Goal: Task Accomplishment & Management: Use online tool/utility

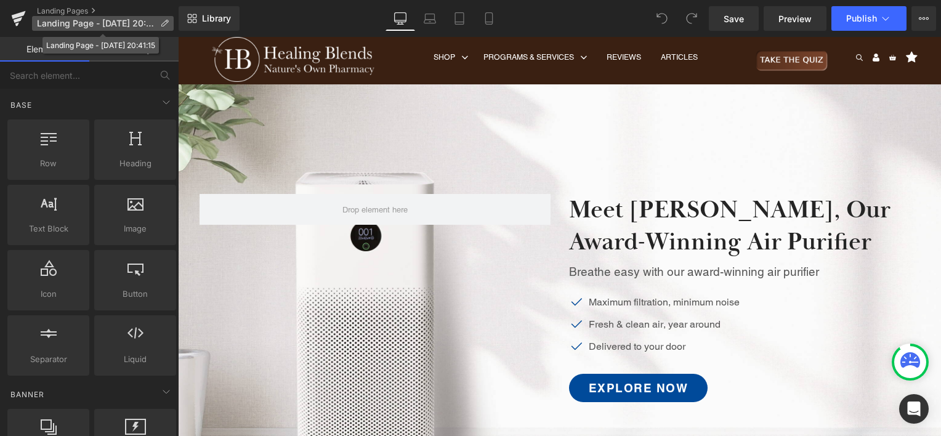
click at [161, 22] on icon at bounding box center [164, 23] width 9 height 9
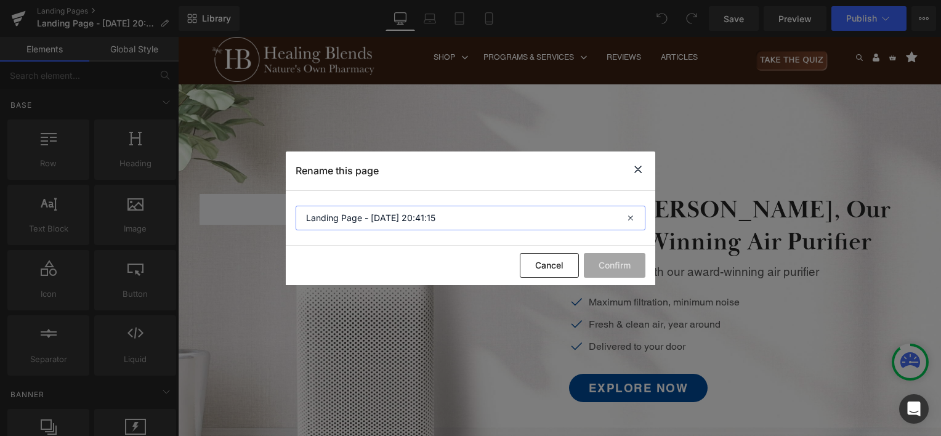
drag, startPoint x: 472, startPoint y: 225, endPoint x: 273, endPoint y: 214, distance: 198.6
click at [273, 214] on div "Rename this page Landing Page - [DATE] 20:41:15 Cancel Confirm" at bounding box center [470, 218] width 941 height 436
type input "H"
type input "L"
drag, startPoint x: 360, startPoint y: 219, endPoint x: 419, endPoint y: 220, distance: 59.1
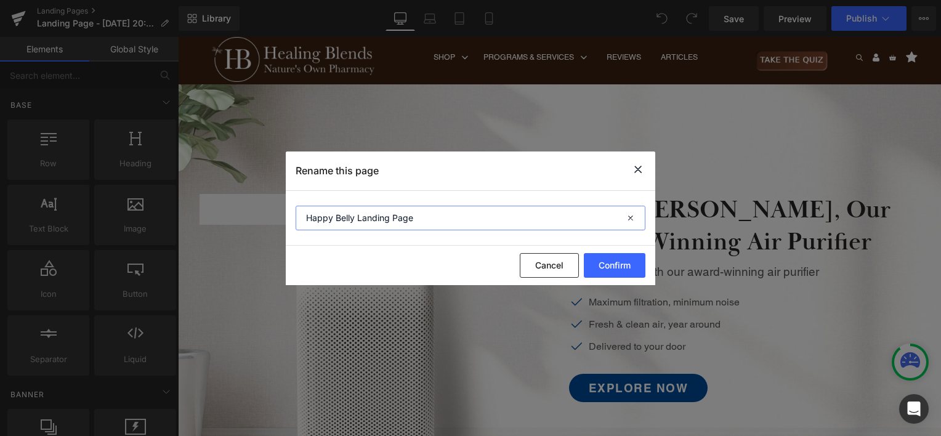
click at [419, 220] on input "Happy Belly Landing Page" at bounding box center [471, 218] width 350 height 25
type input "Happy Belly LP"
click at [610, 262] on button "Confirm" at bounding box center [615, 265] width 62 height 25
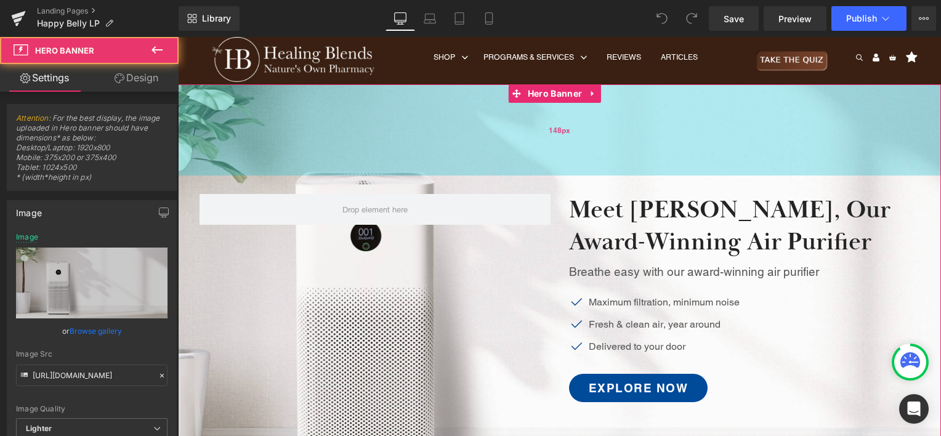
click at [836, 103] on div "148px" at bounding box center [559, 129] width 763 height 91
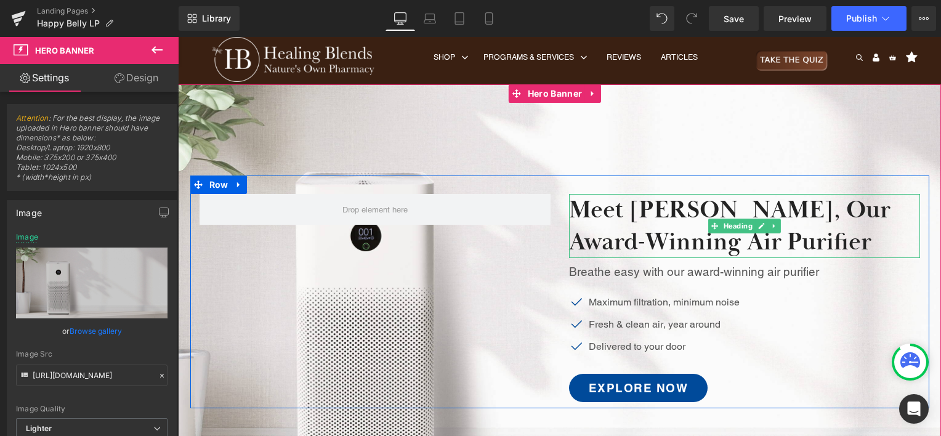
click at [717, 210] on h2 "Meet [PERSON_NAME], Our Award-Winning Air Purifier" at bounding box center [744, 226] width 351 height 64
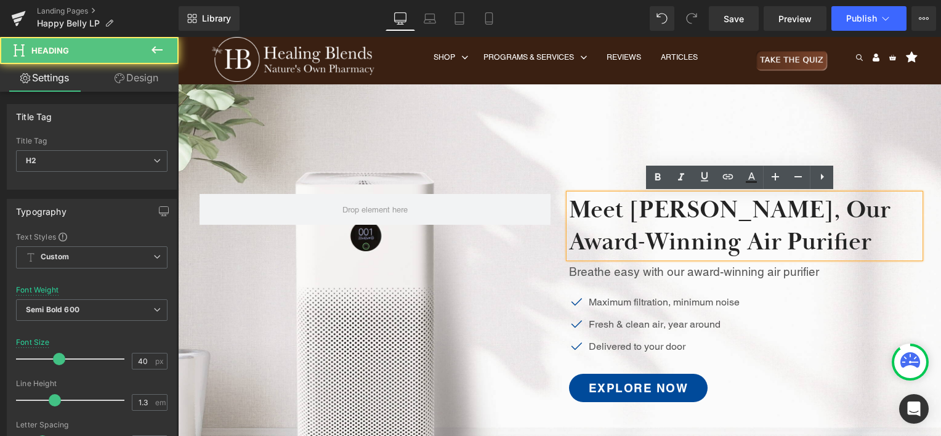
click at [625, 226] on h2 "Meet [PERSON_NAME], Our Award-Winning Air Purifier" at bounding box center [744, 226] width 351 height 64
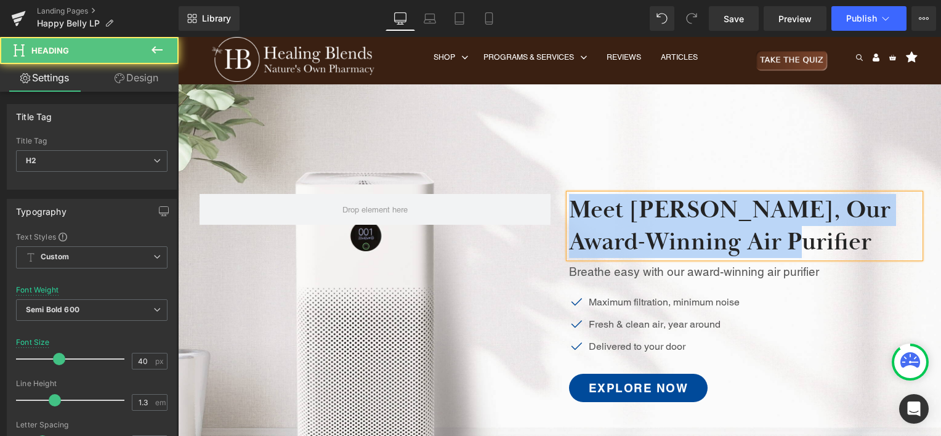
paste div
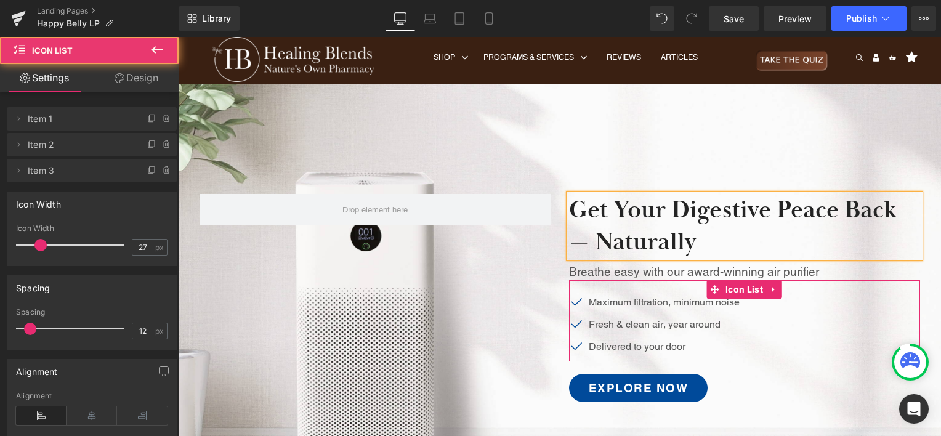
click at [788, 308] on div "Icon Maximum filtration, minimum noise Text Block Icon Fresh & clean air, year …" at bounding box center [744, 328] width 351 height 67
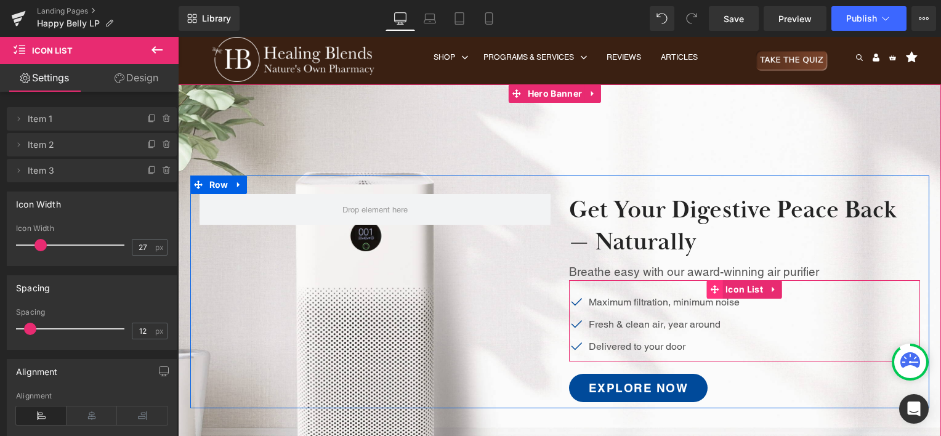
click at [712, 289] on icon at bounding box center [714, 289] width 9 height 9
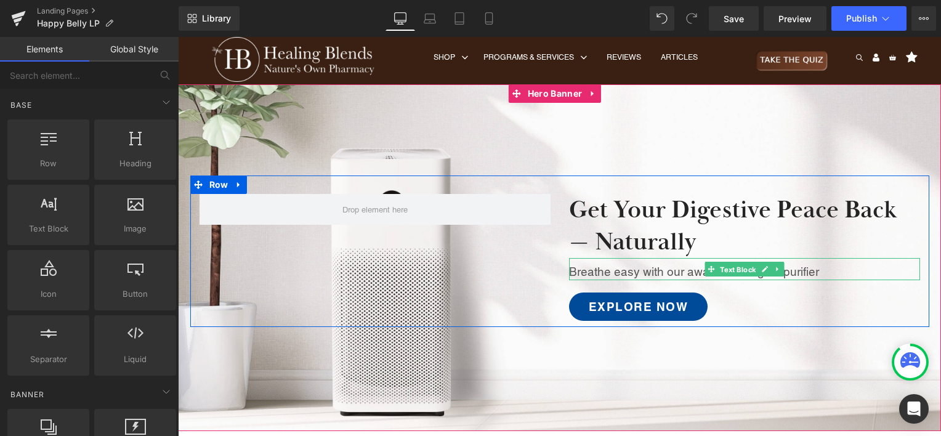
click at [717, 276] on span "Text Block" at bounding box center [737, 269] width 41 height 15
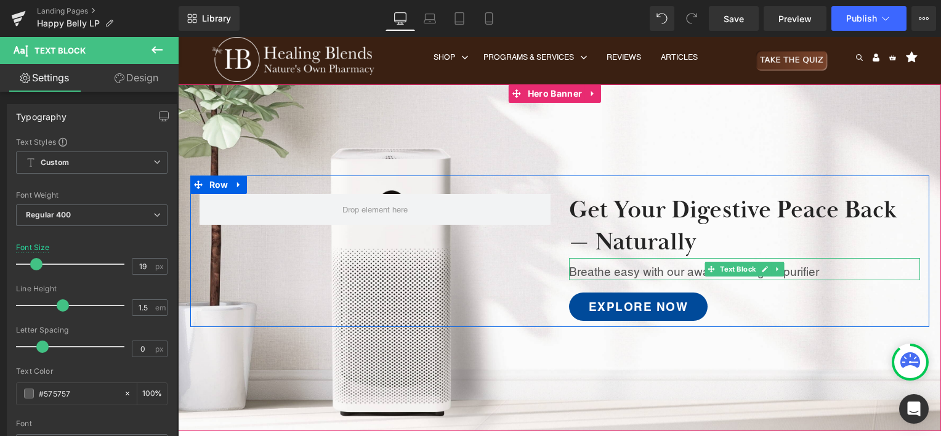
click at [673, 270] on p "Breathe easy with our award-winning air purifier" at bounding box center [744, 272] width 351 height 18
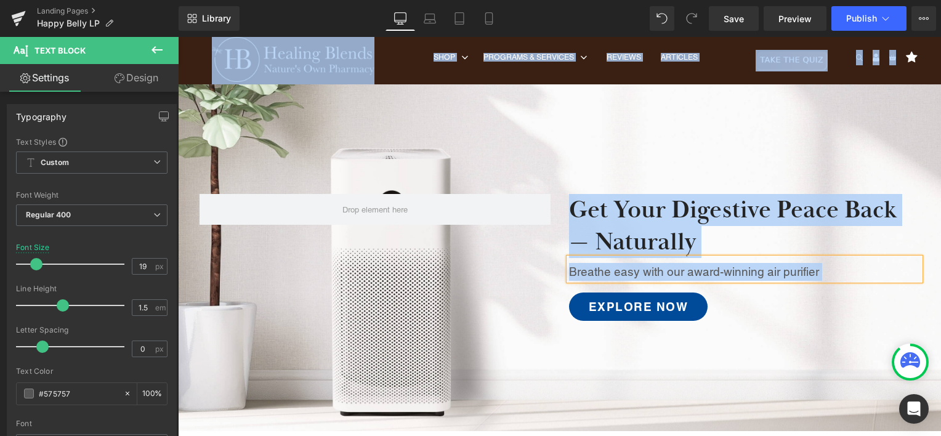
click at [685, 271] on p "Breathe easy with our award-winning air purifier" at bounding box center [744, 272] width 351 height 18
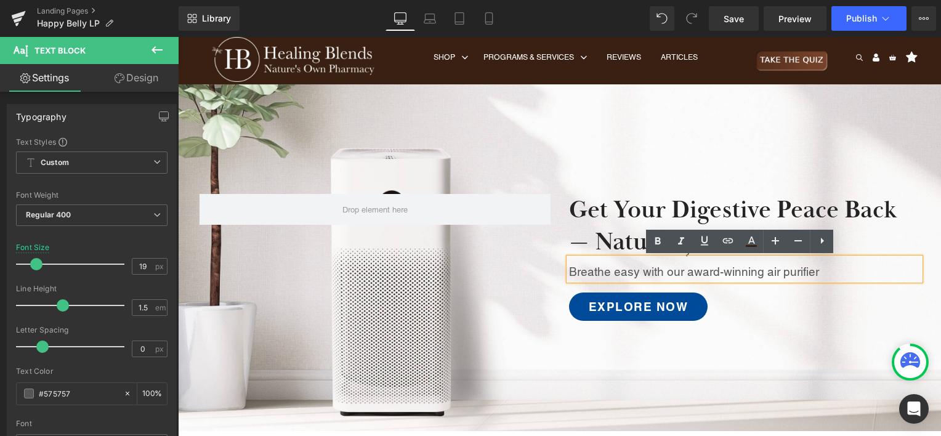
click at [805, 270] on p "Breathe easy with our award-winning air purifier" at bounding box center [744, 272] width 351 height 18
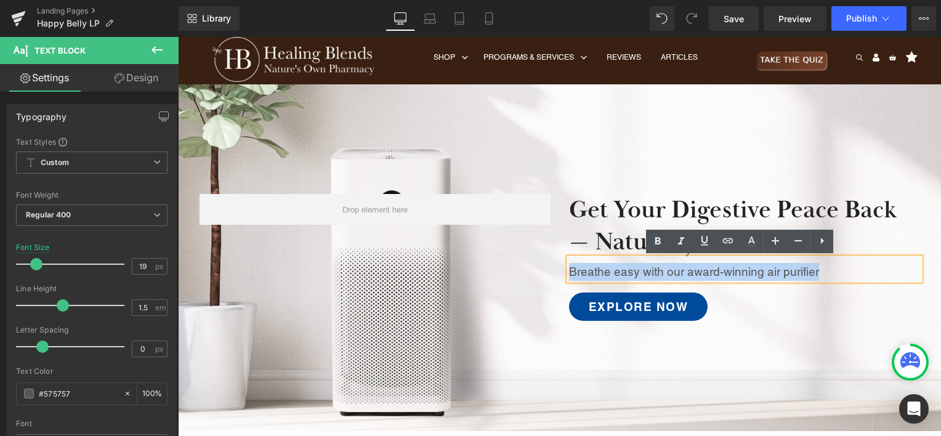
drag, startPoint x: 820, startPoint y: 269, endPoint x: 565, endPoint y: 272, distance: 255.0
click at [569, 272] on p "Breathe easy with our award-winning air purifier" at bounding box center [744, 272] width 351 height 18
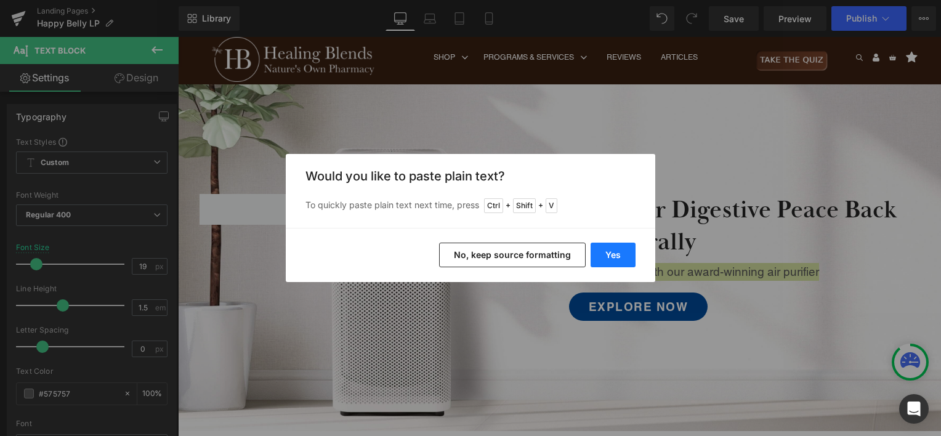
click at [615, 256] on button "Yes" at bounding box center [613, 255] width 45 height 25
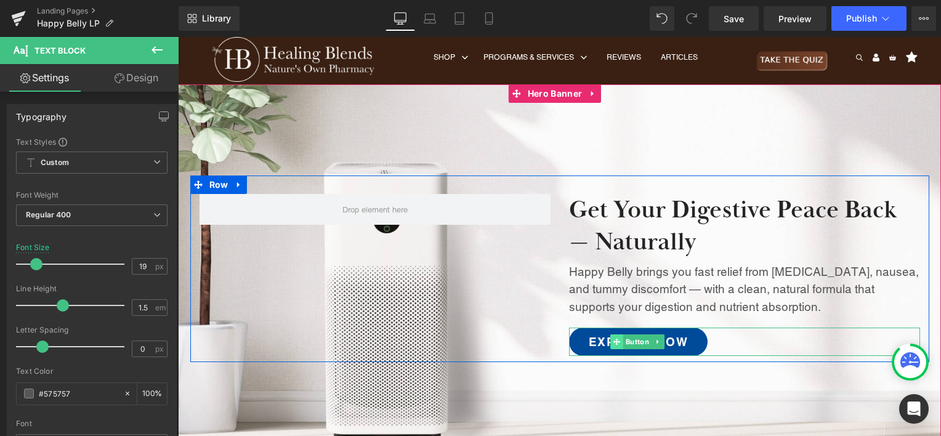
click at [613, 339] on icon at bounding box center [616, 341] width 7 height 7
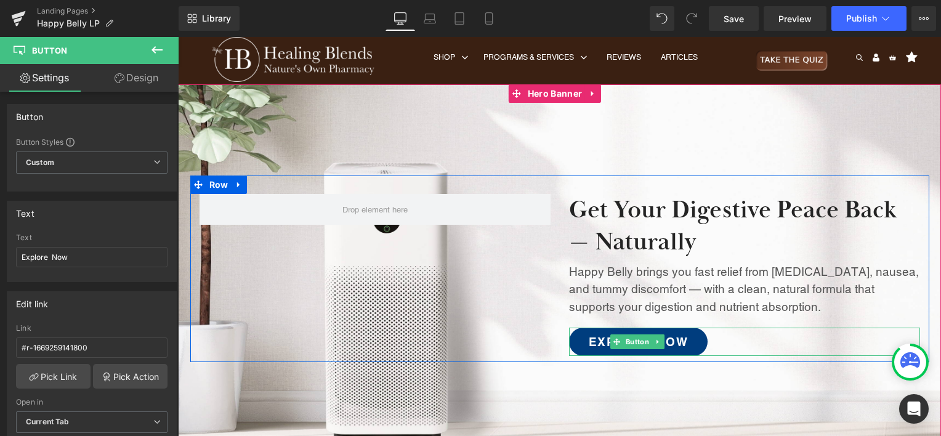
click at [589, 339] on span "Explore Now" at bounding box center [639, 342] width 100 height 14
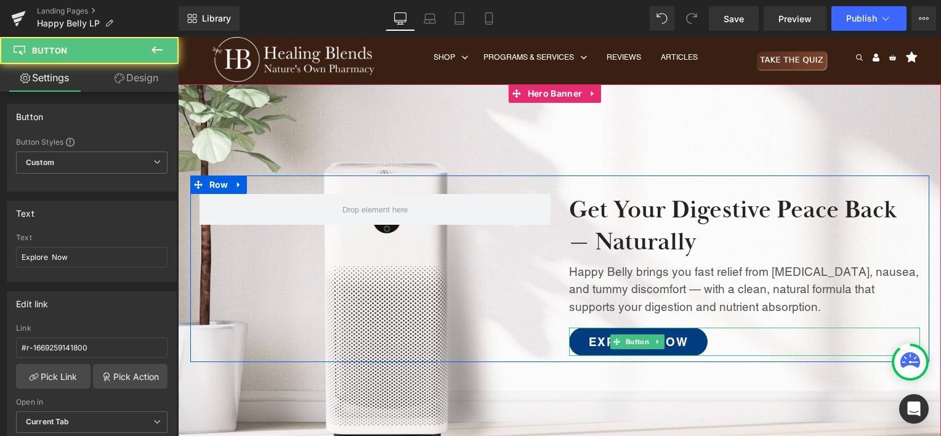
click at [594, 339] on span "Explore Now" at bounding box center [639, 342] width 100 height 14
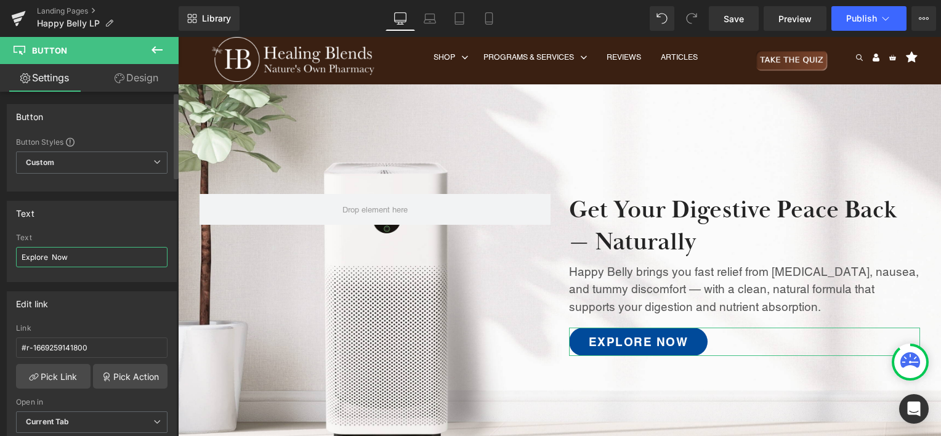
drag, startPoint x: 79, startPoint y: 254, endPoint x: 7, endPoint y: 246, distance: 73.0
click at [7, 246] on div "Explore Now Text Explore Now" at bounding box center [91, 257] width 169 height 48
paste input "Try Happy Belly"
type input "Try Happy Belly Now"
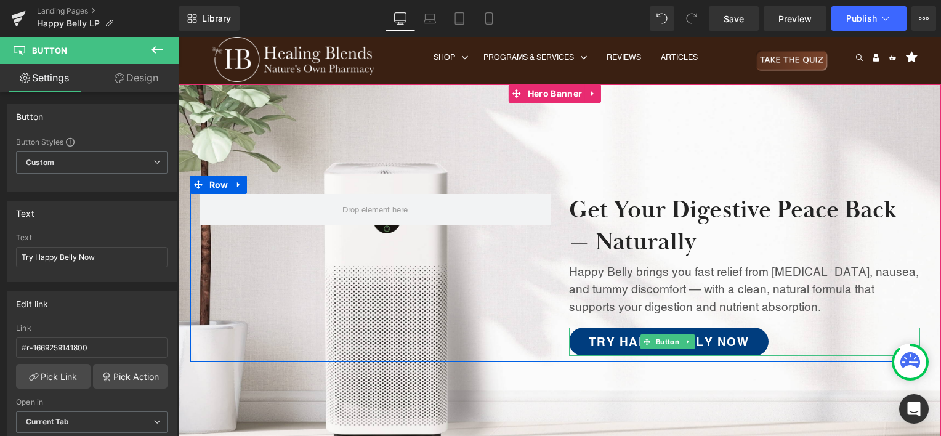
click at [748, 339] on link "Try Happy Belly Now" at bounding box center [669, 342] width 200 height 28
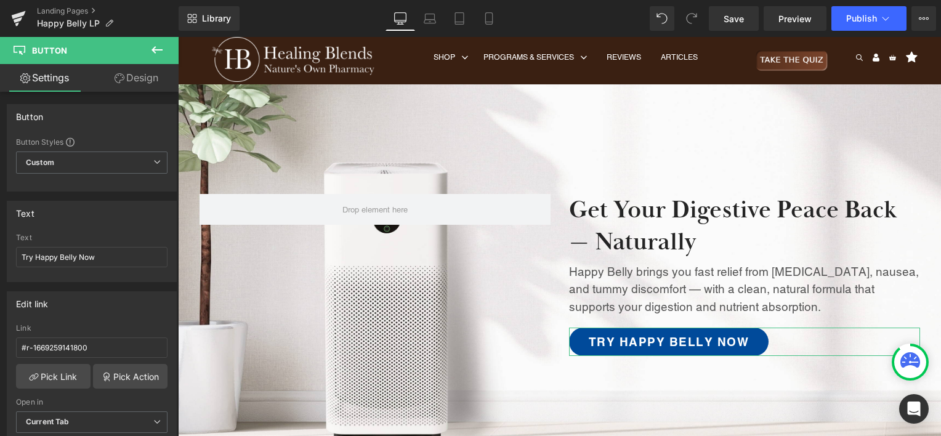
click at [137, 76] on link "Design" at bounding box center [136, 78] width 89 height 28
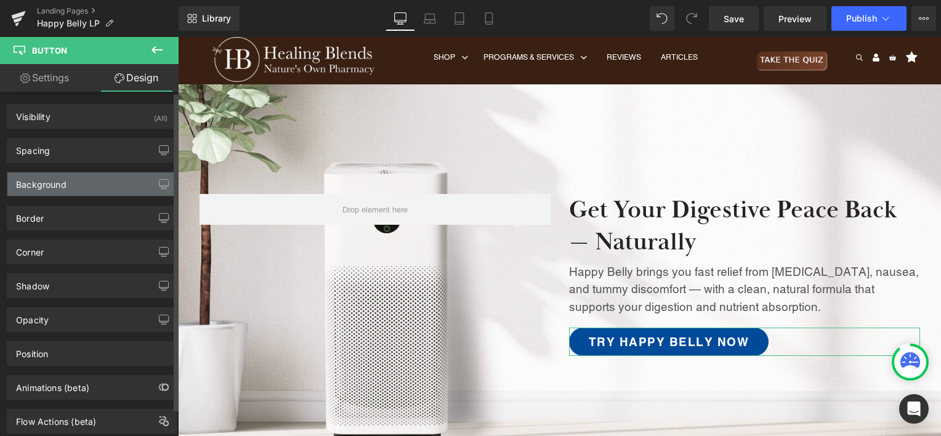
click at [120, 178] on div "Background" at bounding box center [91, 183] width 169 height 23
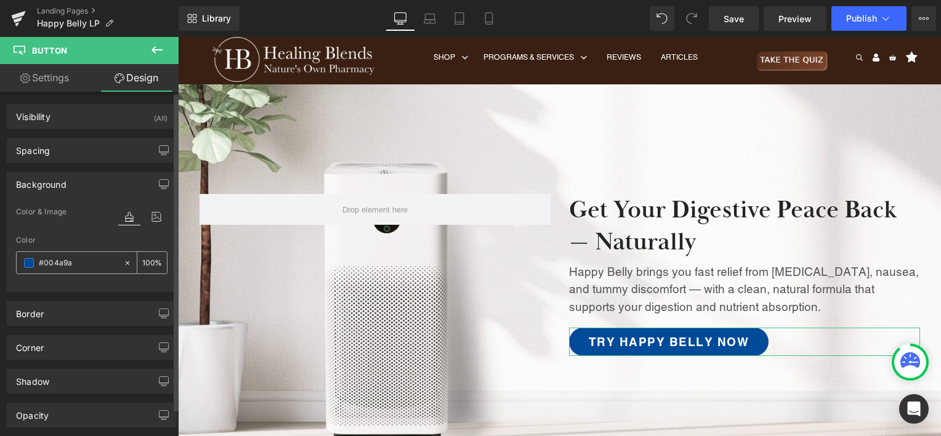
click at [63, 261] on input "#004a9a" at bounding box center [78, 263] width 79 height 14
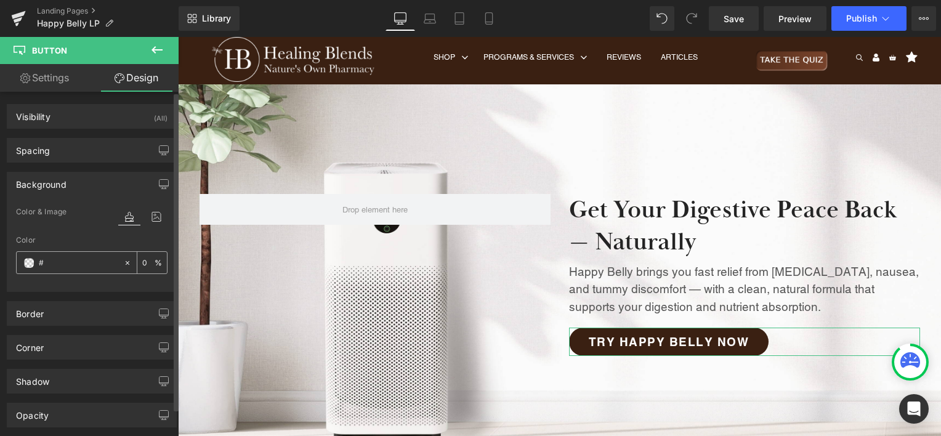
paste input "d2b18c"
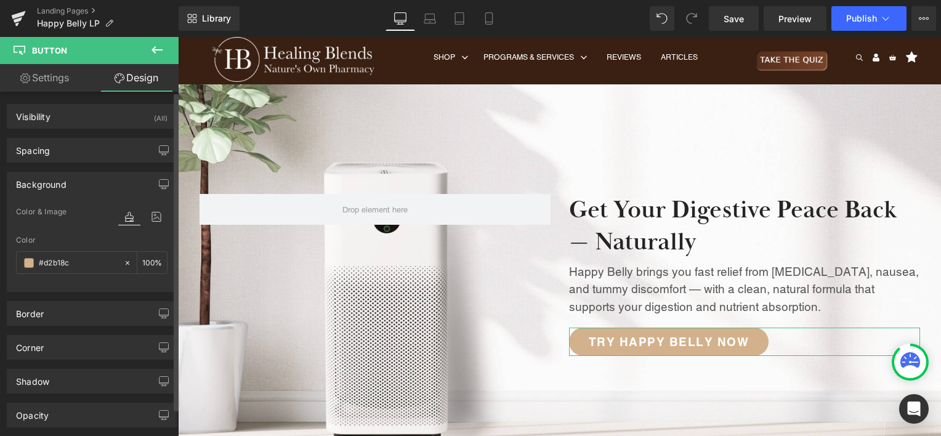
type input "#d2b18c"
click at [81, 236] on div "Color" at bounding box center [91, 240] width 151 height 9
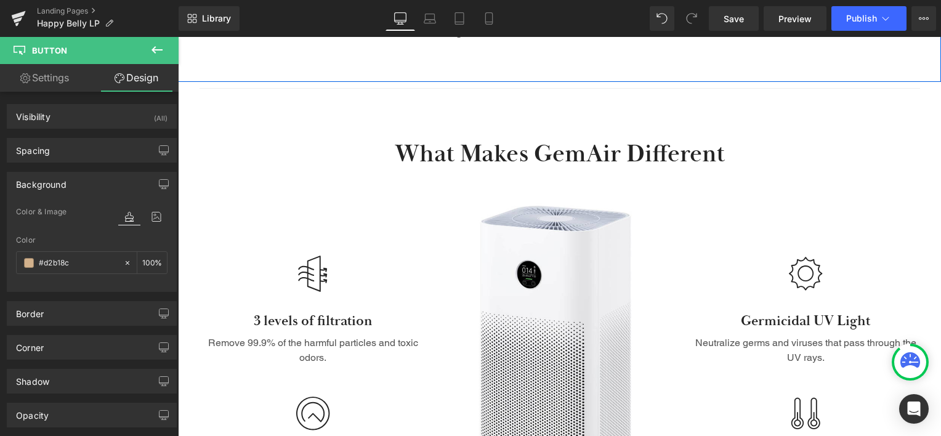
scroll to position [924, 0]
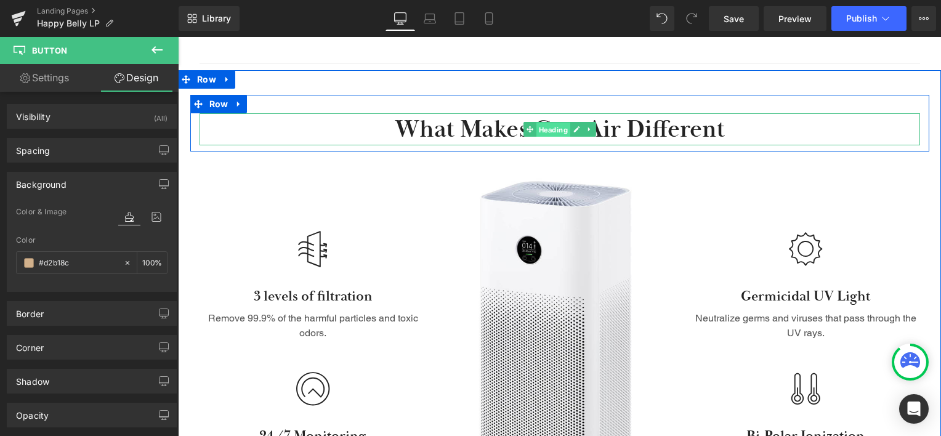
click at [536, 131] on span "Heading" at bounding box center [553, 130] width 34 height 15
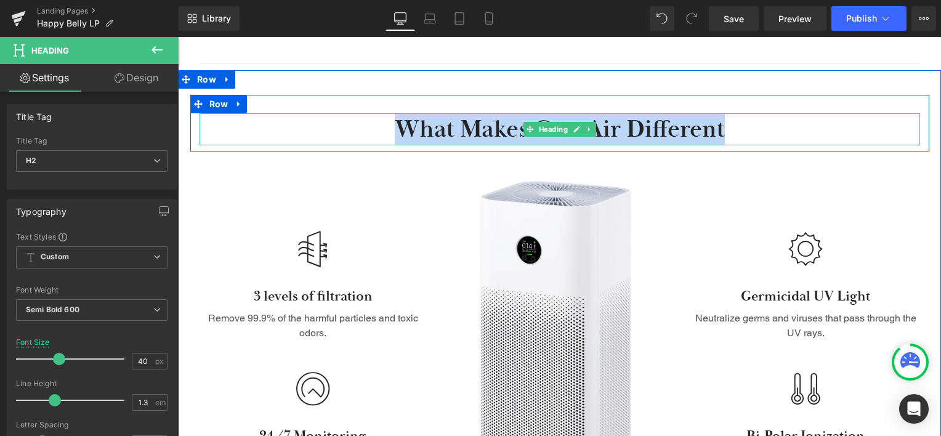
drag, startPoint x: 397, startPoint y: 128, endPoint x: 719, endPoint y: 135, distance: 322.8
click at [719, 135] on h2 "What Makes GemAir Different" at bounding box center [560, 129] width 721 height 32
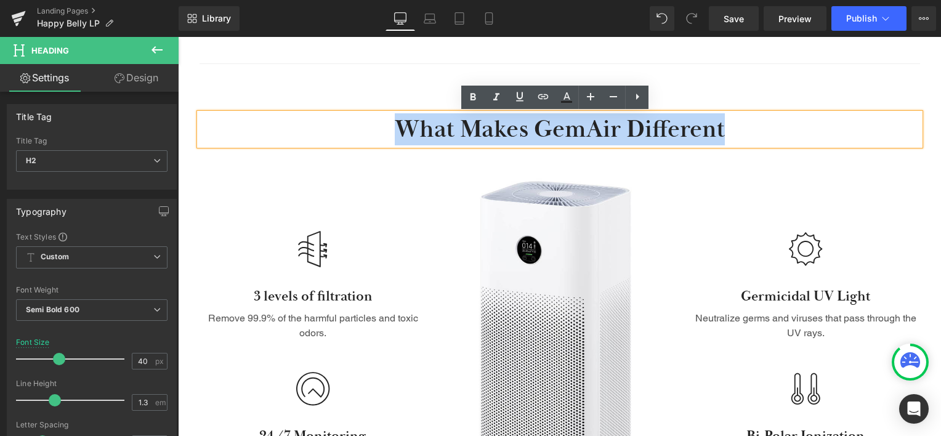
paste div
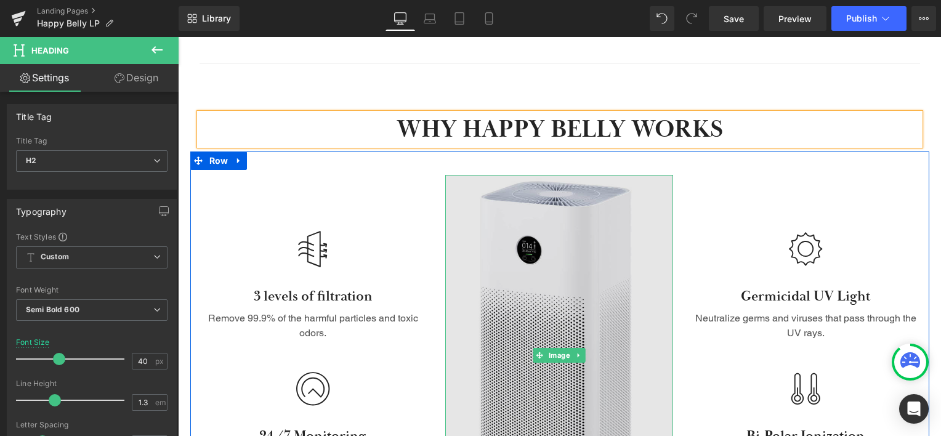
click at [611, 254] on img at bounding box center [559, 355] width 228 height 361
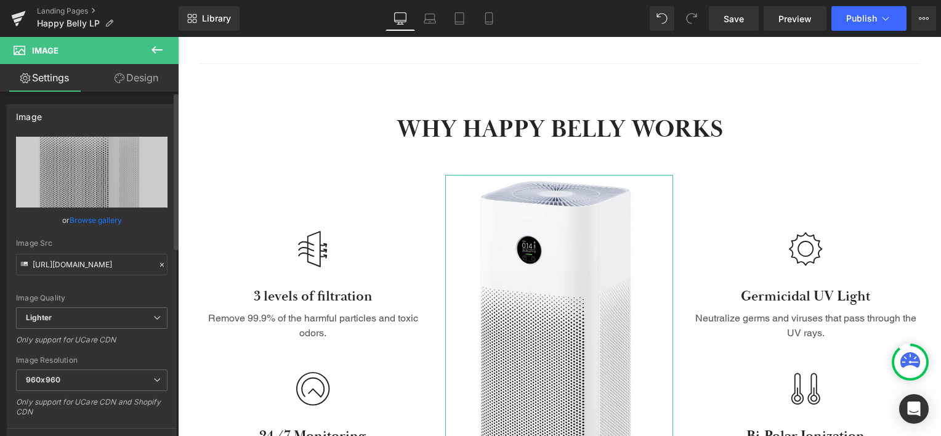
click at [100, 222] on link "Browse gallery" at bounding box center [96, 220] width 52 height 22
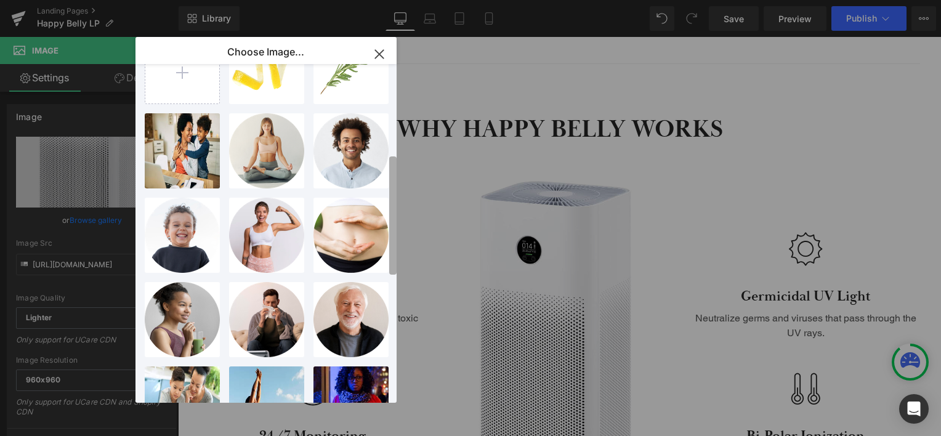
scroll to position [0, 0]
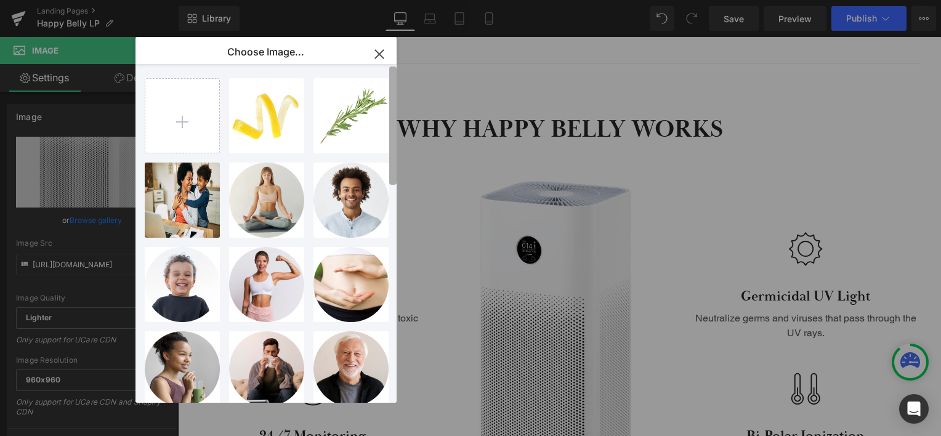
click at [416, 37] on div "Choose Image... Back to Library Insert AdobeSt...7465.png 76.90 KB Delete image…" at bounding box center [470, 218] width 941 height 436
click at [271, 50] on p "Choose Image..." at bounding box center [265, 52] width 77 height 12
click at [402, 123] on div "Choose Image... Back to Library Insert AdobeSt...7465.png 76.90 KB Delete image…" at bounding box center [470, 218] width 941 height 436
click at [184, 132] on input "file" at bounding box center [182, 116] width 74 height 74
type input "C:\fakepath\Malcare_e3b697fd-dd2b-41aa-b0d6-31a5b6cb4ce4.webp"
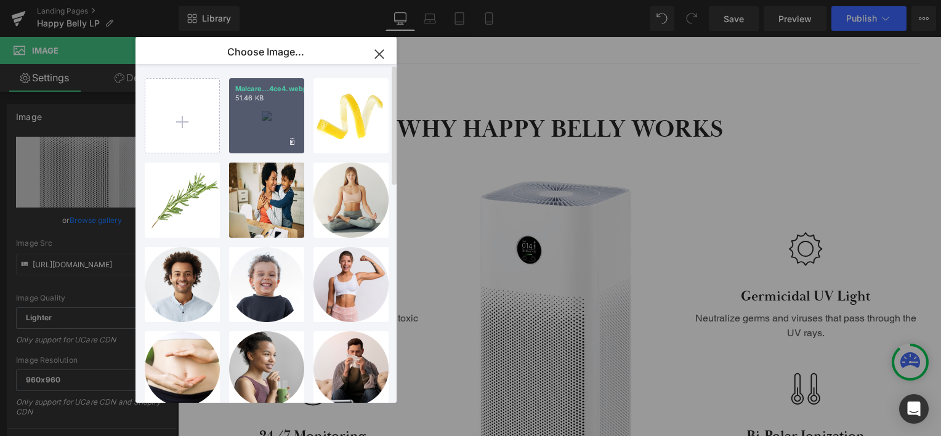
click at [270, 135] on div "Malcare...4ce4.webp 51.46 KB" at bounding box center [266, 115] width 75 height 75
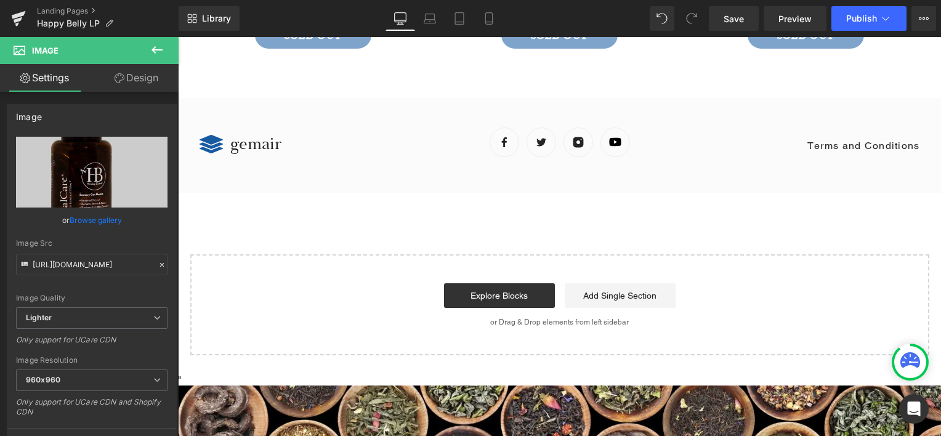
scroll to position [2369, 0]
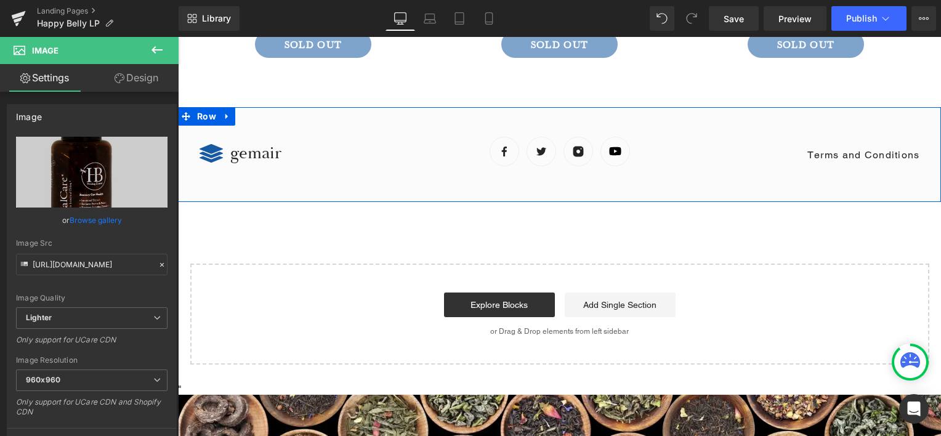
click at [254, 116] on div "Image gemair Heading Icon List Image Image Image Image Icon List Hoz Terms and …" at bounding box center [559, 154] width 763 height 95
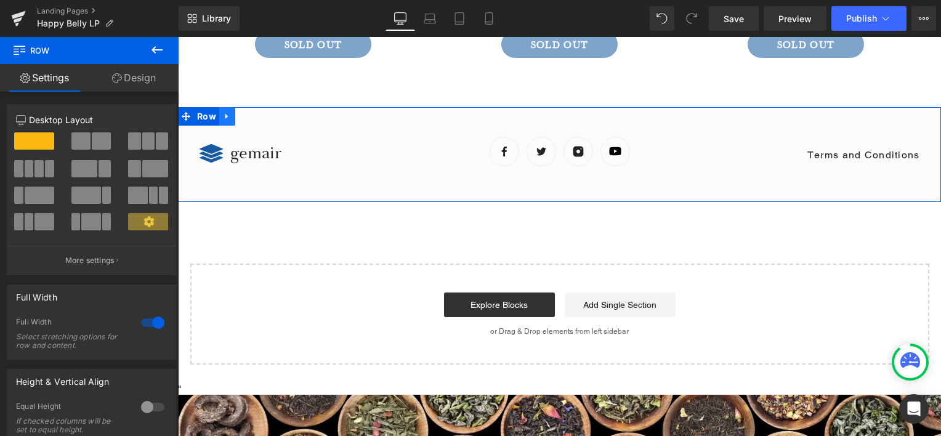
click at [225, 117] on icon at bounding box center [226, 117] width 2 height 6
click at [255, 116] on icon at bounding box center [259, 116] width 9 height 9
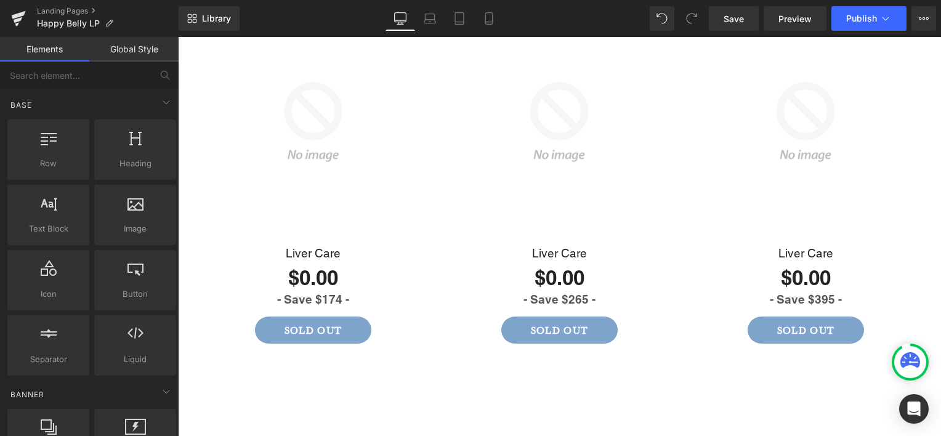
scroll to position [2079, 0]
